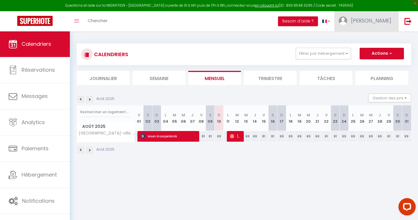
click at [376, 19] on span "[PERSON_NAME]" at bounding box center [371, 20] width 40 height 7
click at [375, 40] on link "Paramètres" at bounding box center [375, 40] width 43 height 10
select select "28"
select select "fr"
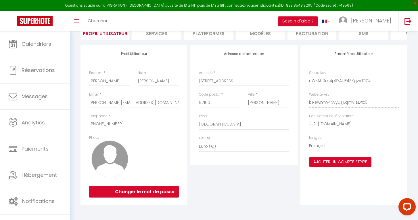
scroll to position [49, 0]
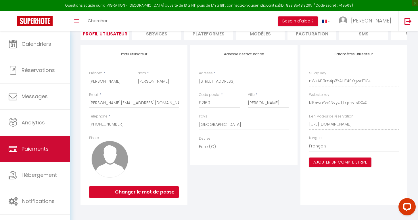
click at [36, 147] on span "Paiements" at bounding box center [35, 148] width 27 height 7
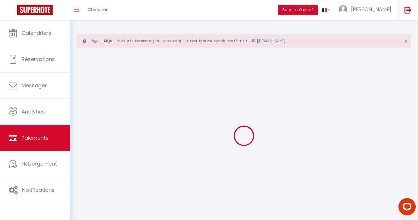
select select "2"
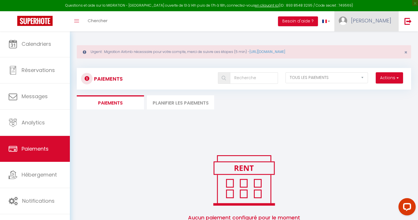
click at [381, 18] on span "[PERSON_NAME]" at bounding box center [371, 20] width 40 height 7
click at [372, 49] on link "Équipe" at bounding box center [375, 50] width 43 height 10
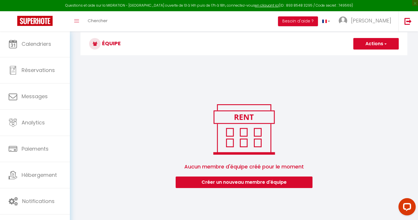
scroll to position [31, 0]
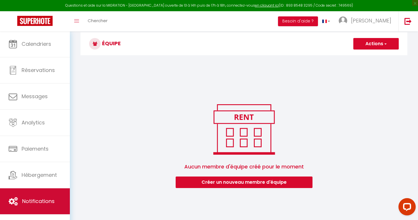
click at [27, 197] on link "Notifications" at bounding box center [35, 201] width 70 height 26
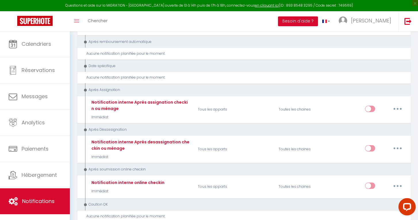
scroll to position [772, 0]
click at [77, 21] on icon "Toggle menubar" at bounding box center [76, 20] width 5 height 3
click at [93, 21] on span "Chercher" at bounding box center [98, 21] width 20 height 6
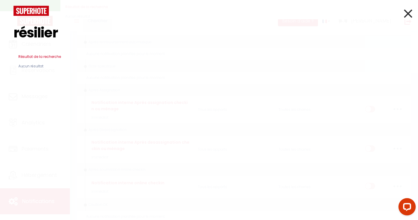
type input "résilier"
click at [405, 14] on icon at bounding box center [408, 13] width 8 height 14
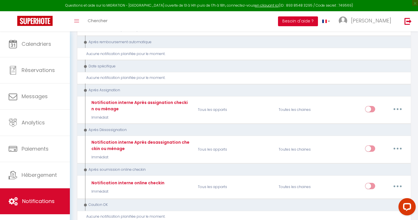
click at [318, 20] on button "Besoin d'aide ?" at bounding box center [298, 21] width 40 height 10
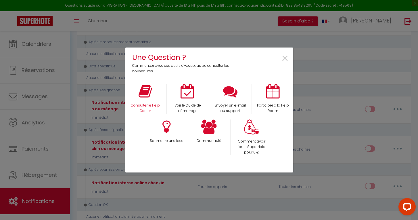
click at [150, 92] on icon at bounding box center [145, 91] width 13 height 14
click at [158, 30] on div "Une Question ? Commencer avec ces outils ci-dessous ou consulter les nouveautés…" at bounding box center [209, 110] width 168 height 220
click at [29, 170] on div "Une Question ? Commencer avec ces outils ci-dessous ou consulter les nouveautés…" at bounding box center [209, 110] width 418 height 220
click at [284, 61] on span "×" at bounding box center [285, 58] width 8 height 18
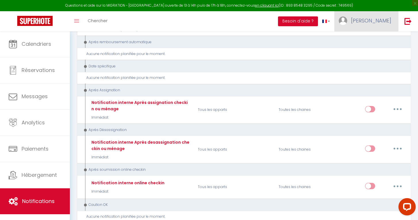
click at [378, 18] on span "[PERSON_NAME]" at bounding box center [371, 20] width 40 height 7
click at [367, 41] on link "Paramètres" at bounding box center [375, 40] width 43 height 10
select select "28"
select select "fr"
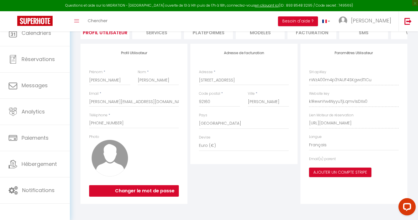
scroll to position [20, 0]
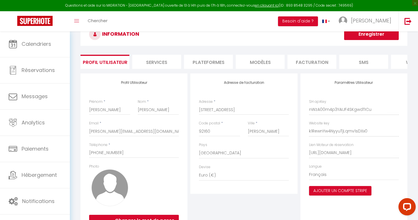
click at [165, 63] on li "Services" at bounding box center [156, 62] width 49 height 14
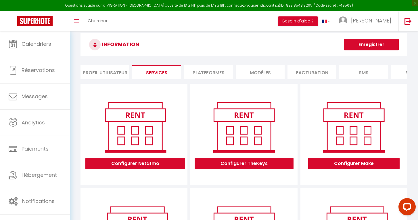
scroll to position [10, 0]
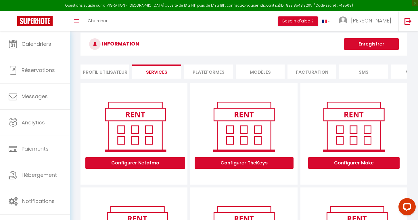
click at [115, 73] on li "Profil Utilisateur" at bounding box center [104, 71] width 49 height 14
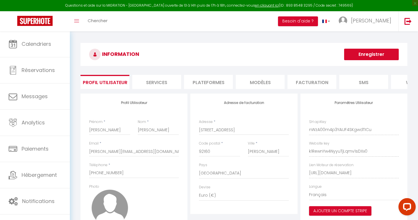
click at [402, 83] on li "website" at bounding box center [415, 82] width 49 height 14
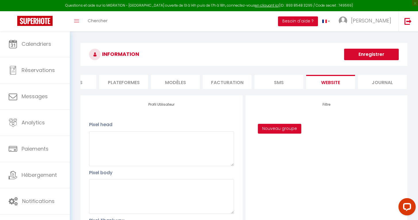
scroll to position [0, 84]
click at [381, 83] on li "Journal" at bounding box center [382, 82] width 49 height 14
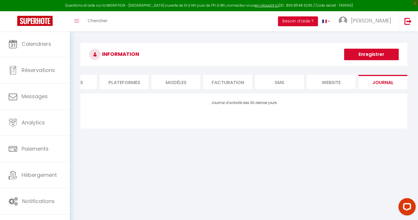
click at [287, 85] on li "SMS" at bounding box center [279, 82] width 49 height 14
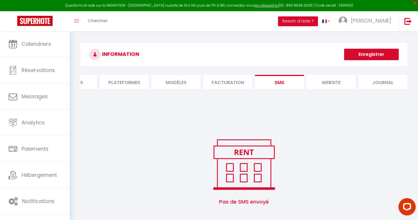
click at [228, 83] on li "Facturation" at bounding box center [227, 82] width 49 height 14
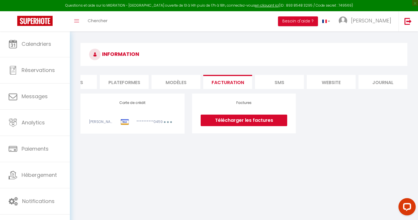
click at [160, 111] on div "**********" at bounding box center [132, 114] width 87 height 26
click at [154, 123] on div "**********" at bounding box center [145, 122] width 24 height 7
click at [34, 17] on img at bounding box center [34, 21] width 35 height 10
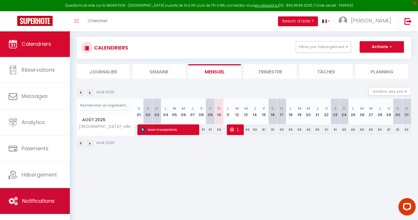
scroll to position [31, 0]
click at [13, 202] on icon at bounding box center [13, 200] width 9 height 9
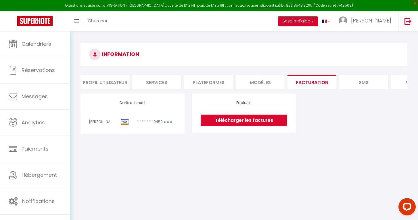
click at [318, 20] on button "Besoin d'aide ?" at bounding box center [298, 21] width 40 height 10
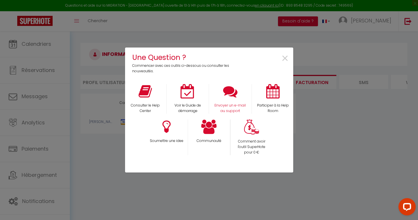
click at [225, 99] on div "Envoyer un e-mail au support" at bounding box center [230, 99] width 43 height 30
click at [232, 93] on icon at bounding box center [230, 91] width 14 height 14
click at [284, 59] on span "×" at bounding box center [285, 58] width 8 height 18
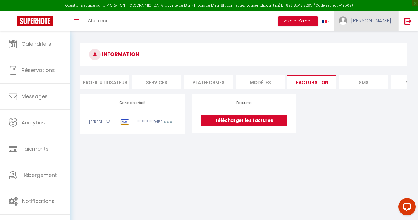
click at [386, 20] on span "[PERSON_NAME]" at bounding box center [371, 20] width 40 height 7
click at [373, 41] on link "Paramètres" at bounding box center [375, 40] width 43 height 10
click at [102, 81] on li "Profil Utilisateur" at bounding box center [104, 82] width 49 height 14
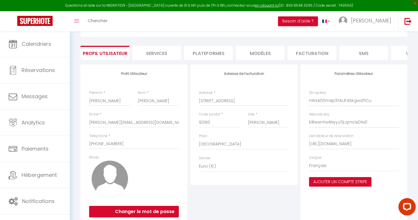
scroll to position [17, 0]
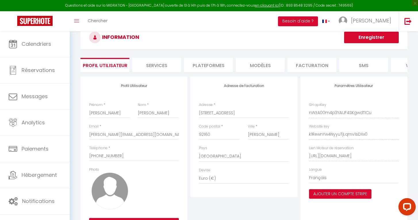
click at [152, 62] on li "Services" at bounding box center [156, 65] width 49 height 14
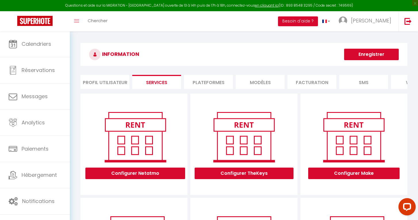
click at [210, 83] on li "Plateformes" at bounding box center [208, 82] width 49 height 14
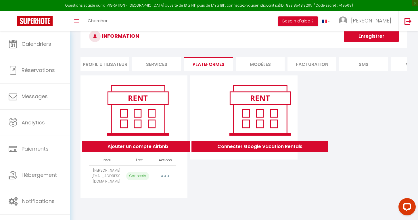
scroll to position [18, 0]
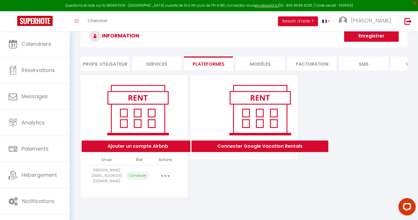
click at [269, 65] on li "MODÈLES" at bounding box center [260, 63] width 49 height 14
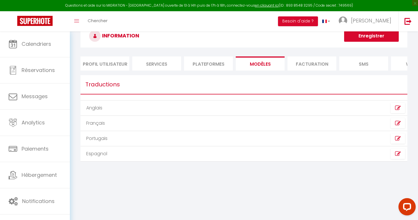
click at [308, 66] on li "Facturation" at bounding box center [311, 63] width 49 height 14
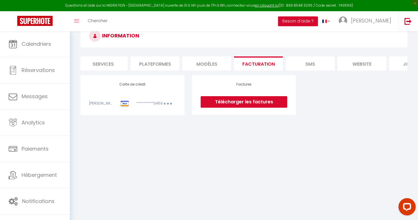
scroll to position [0, 55]
click at [317, 61] on li "SMS" at bounding box center [308, 63] width 49 height 14
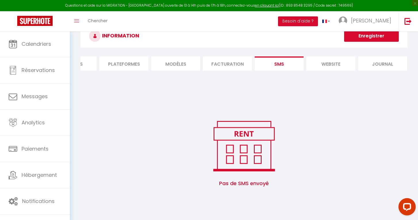
scroll to position [0, 84]
click at [339, 62] on li "website" at bounding box center [331, 63] width 49 height 14
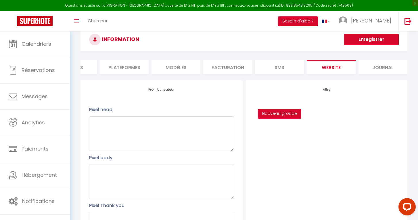
scroll to position [15, 0]
click at [373, 66] on li "Journal" at bounding box center [382, 67] width 49 height 14
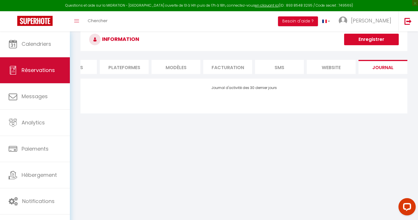
click at [48, 75] on link "Réservations" at bounding box center [35, 70] width 70 height 26
select select "not_cancelled"
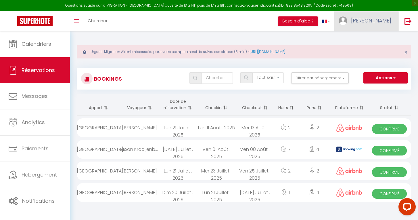
click at [370, 20] on link "[PERSON_NAME]" at bounding box center [366, 21] width 64 height 20
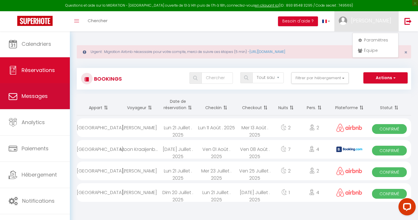
click at [26, 95] on span "Messages" at bounding box center [35, 95] width 26 height 7
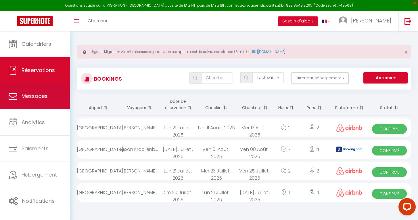
select select "message"
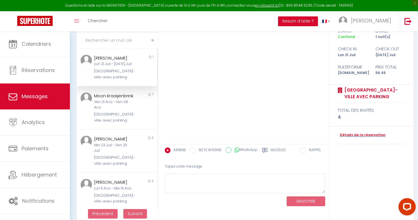
scroll to position [67, 0]
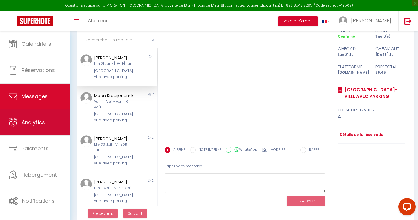
click at [31, 123] on span "Analytics" at bounding box center [33, 121] width 23 height 7
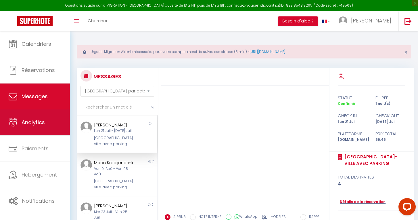
select select "2025"
select select "8"
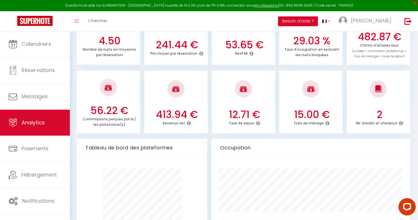
scroll to position [195, 0]
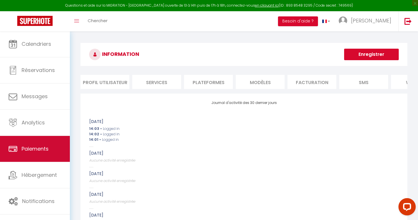
click at [47, 153] on link "Paiements" at bounding box center [35, 149] width 70 height 26
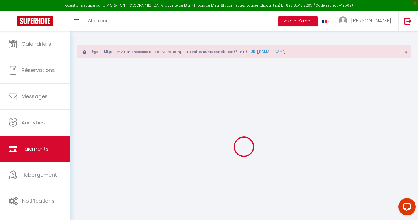
select select "2"
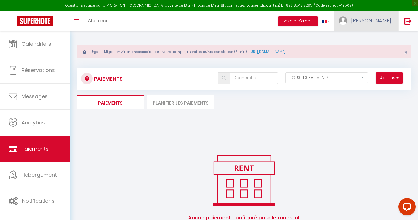
click at [381, 20] on span "[PERSON_NAME]" at bounding box center [371, 20] width 40 height 7
click at [370, 38] on link "Paramètres" at bounding box center [375, 40] width 43 height 10
select select "28"
select select "fr"
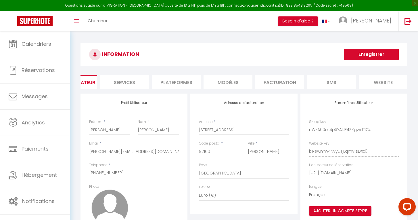
scroll to position [0, 63]
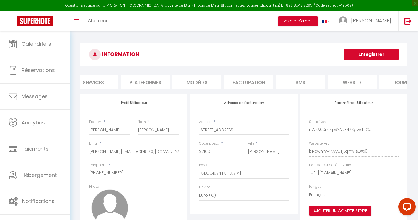
click at [251, 84] on li "Facturation" at bounding box center [248, 82] width 49 height 14
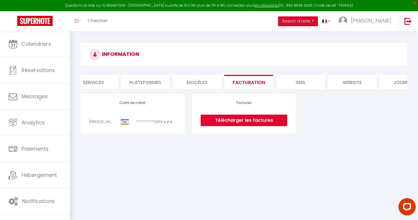
click at [154, 123] on div "**********" at bounding box center [145, 122] width 24 height 7
click at [137, 102] on h4 "Carte de crédit" at bounding box center [132, 103] width 87 height 4
click at [101, 126] on div "**********" at bounding box center [132, 113] width 104 height 40
click at [143, 121] on div "**********" at bounding box center [145, 122] width 24 height 7
